Goal: Transaction & Acquisition: Purchase product/service

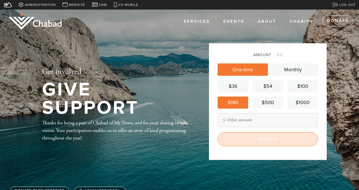
click at [264, 140] on input "Donate" at bounding box center [268, 139] width 101 height 14
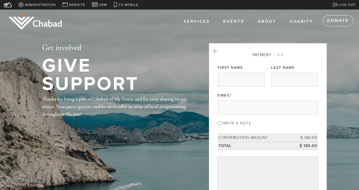
click at [247, 126] on div "Write a note" at bounding box center [268, 123] width 101 height 8
click at [247, 125] on label "Write a note" at bounding box center [237, 123] width 29 height 4
click at [222, 125] on input "Write a note" at bounding box center [220, 124] width 4 height 4
checkbox input "true"
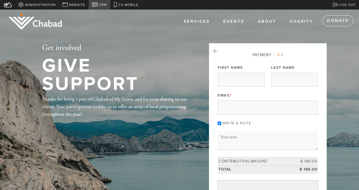
click at [102, 5] on span "CRM" at bounding box center [103, 5] width 8 height 5
